Goal: Submit feedback/report problem: Submit feedback/report problem

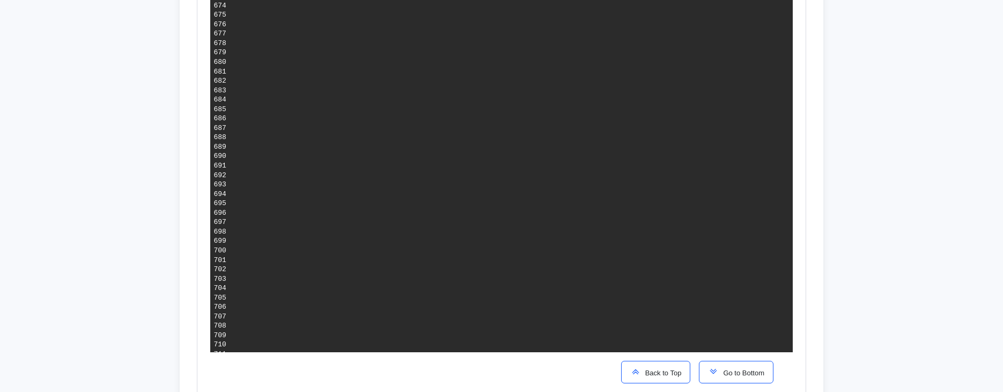
scroll to position [0, 192]
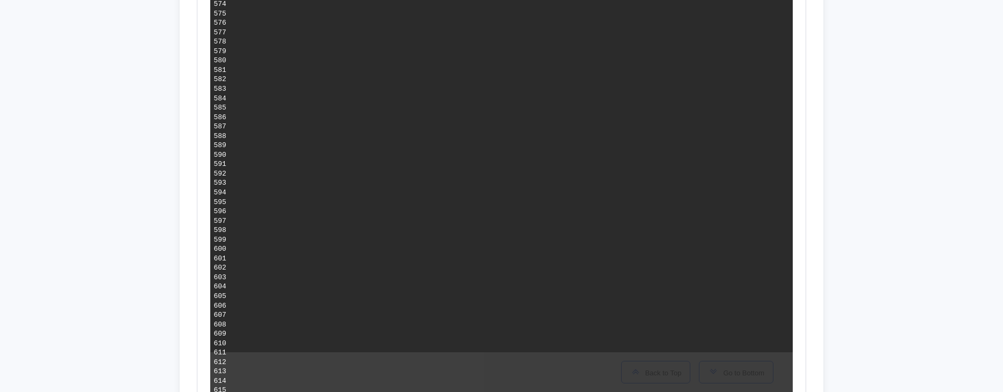
scroll to position [5715, 0]
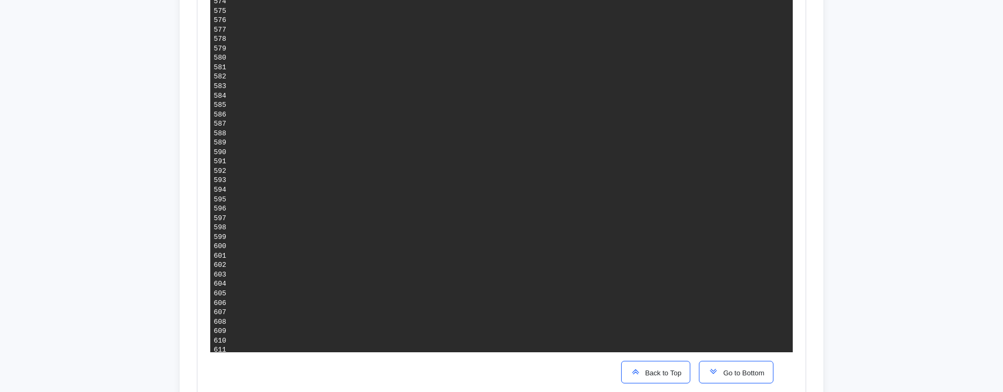
drag, startPoint x: 525, startPoint y: 94, endPoint x: 617, endPoint y: 98, distance: 91.8
